Goal: Navigation & Orientation: Find specific page/section

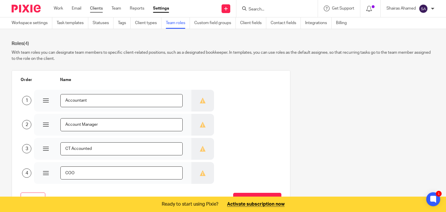
click at [101, 8] on link "Clients" at bounding box center [96, 9] width 13 height 6
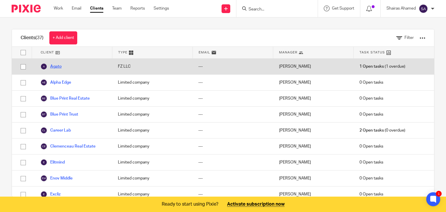
click at [55, 67] on link "Agato" at bounding box center [50, 66] width 21 height 7
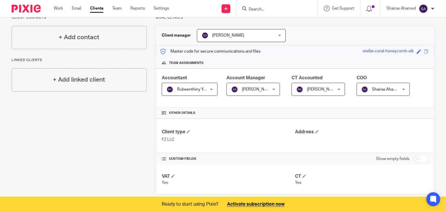
scroll to position [55, 0]
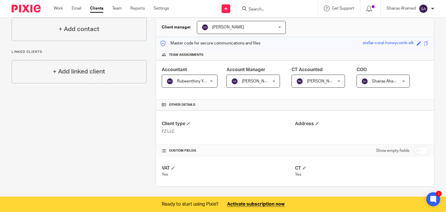
click at [418, 150] on input "checkbox" at bounding box center [421, 151] width 15 height 8
checkbox input "true"
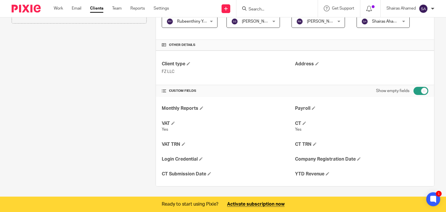
scroll to position [0, 0]
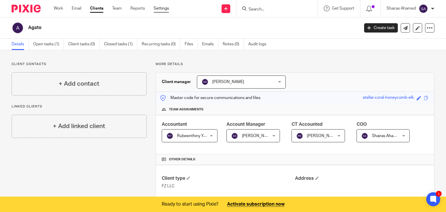
click at [164, 6] on link "Settings" at bounding box center [161, 9] width 15 height 6
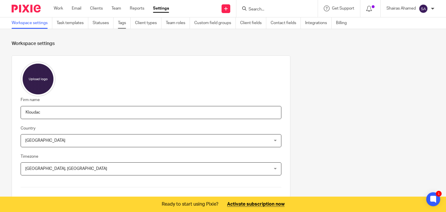
click at [121, 21] on link "Tags" at bounding box center [124, 22] width 13 height 11
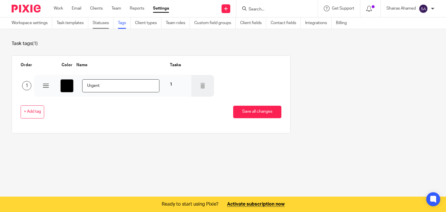
click at [101, 23] on link "Statuses" at bounding box center [103, 22] width 21 height 11
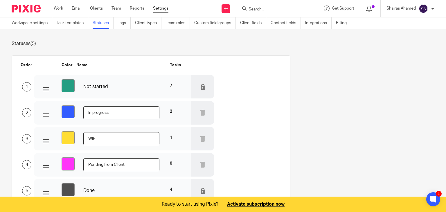
click at [167, 10] on link "Settings" at bounding box center [160, 9] width 15 height 6
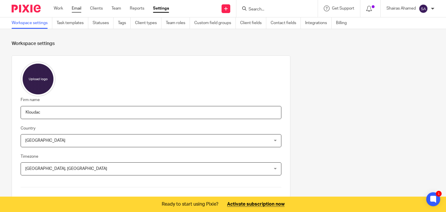
click at [79, 9] on link "Email" at bounding box center [77, 9] width 10 height 6
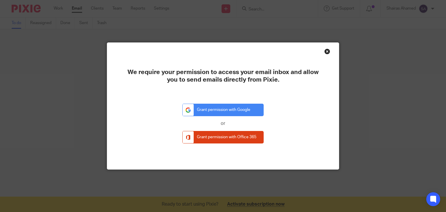
click at [326, 50] on div "Close this dialog window" at bounding box center [328, 52] width 6 height 6
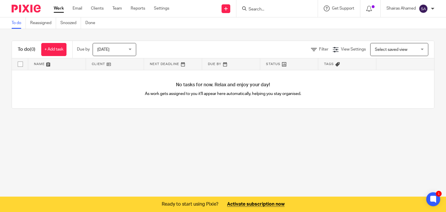
click at [339, 11] on div "Get Support" at bounding box center [339, 9] width 31 height 6
